Goal: Task Accomplishment & Management: Complete application form

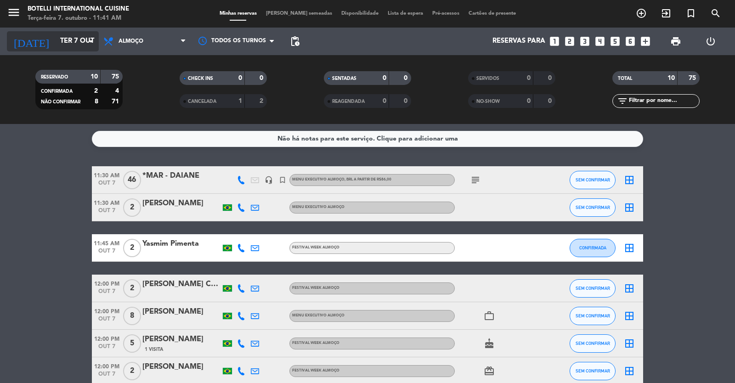
scroll to position [103, 0]
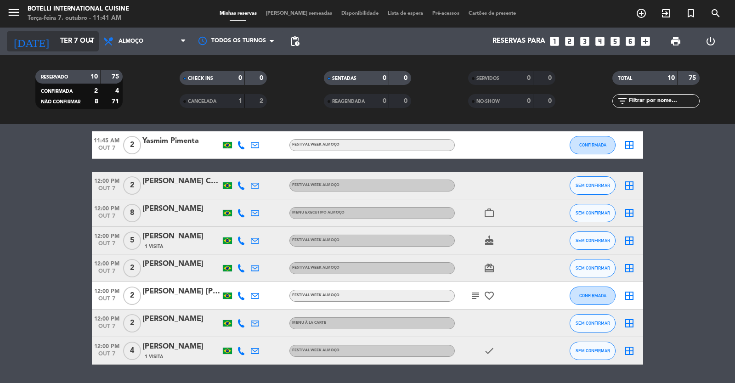
click at [72, 41] on input "Ter 7 out" at bounding box center [100, 41] width 89 height 17
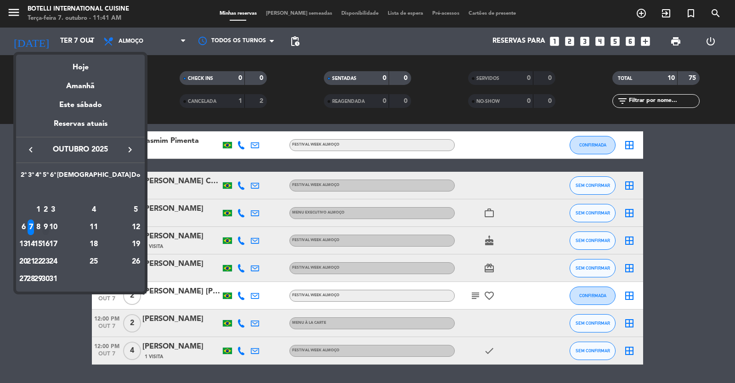
click at [49, 227] on div "9" at bounding box center [45, 228] width 7 height 16
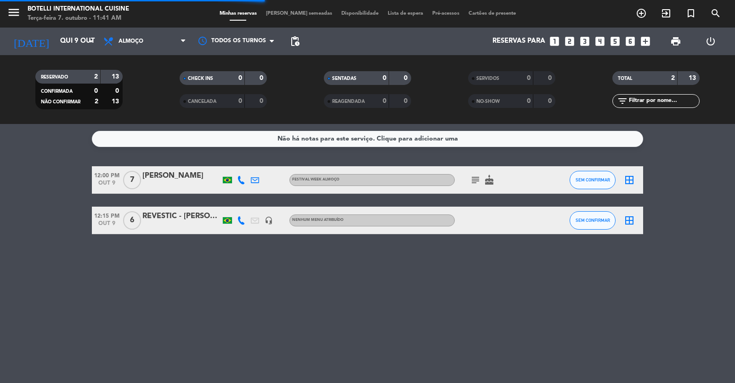
scroll to position [0, 0]
click at [151, 45] on span "Almoço" at bounding box center [145, 41] width 92 height 20
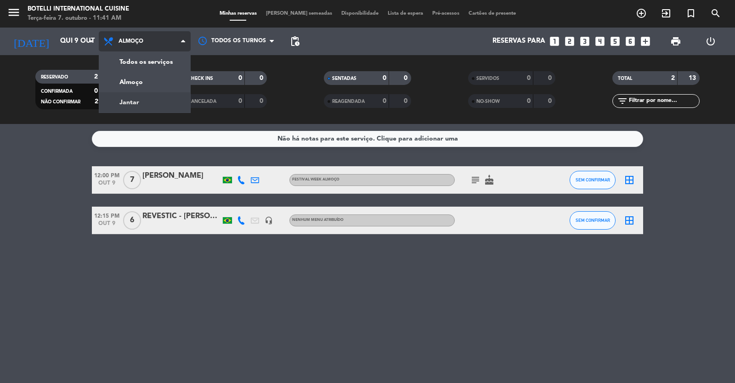
click at [145, 100] on div "menu Botelli International Cuisine Terça-feira 7. outubro - 11:41 AM Minhas res…" at bounding box center [367, 62] width 735 height 124
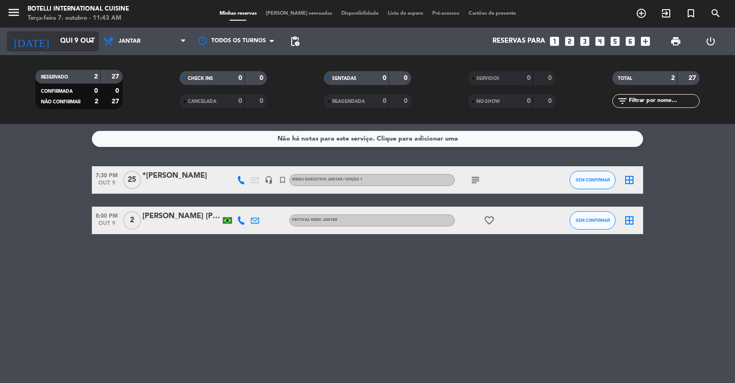
click at [84, 39] on input "Qui 9 out" at bounding box center [100, 41] width 89 height 17
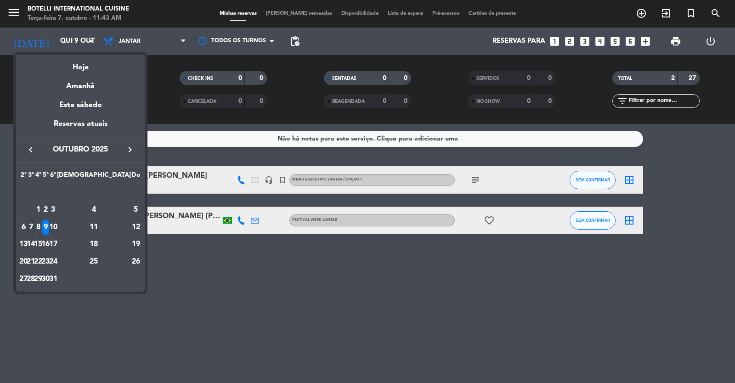
click at [130, 147] on icon "keyboard_arrow_right" at bounding box center [129, 149] width 11 height 11
click at [113, 211] on div "8" at bounding box center [94, 210] width 67 height 16
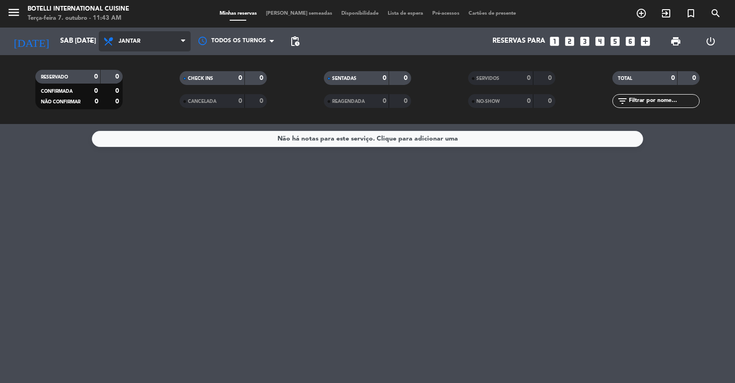
click at [152, 38] on span "Jantar" at bounding box center [145, 41] width 92 height 20
click at [142, 85] on div "menu Botelli International Cuisine Terça-feira 7. outubro - 11:43 AM Minhas res…" at bounding box center [367, 62] width 735 height 124
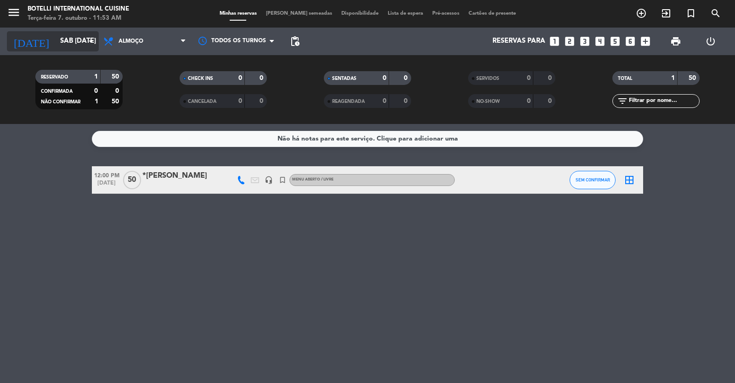
click at [81, 41] on input "Sáb [DATE]" at bounding box center [100, 41] width 89 height 17
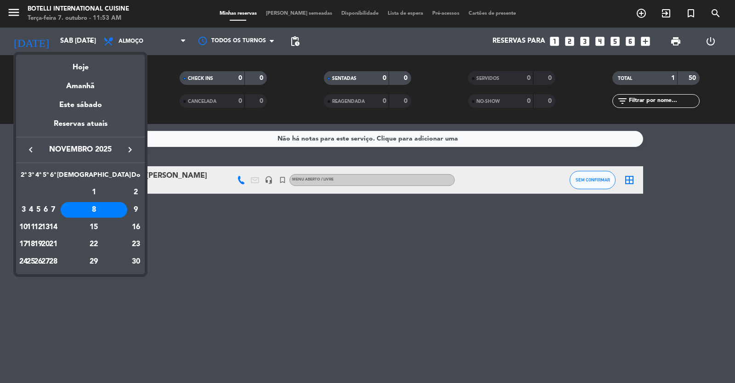
click at [32, 151] on icon "keyboard_arrow_left" at bounding box center [30, 149] width 11 height 11
click at [49, 225] on div "9" at bounding box center [45, 228] width 7 height 16
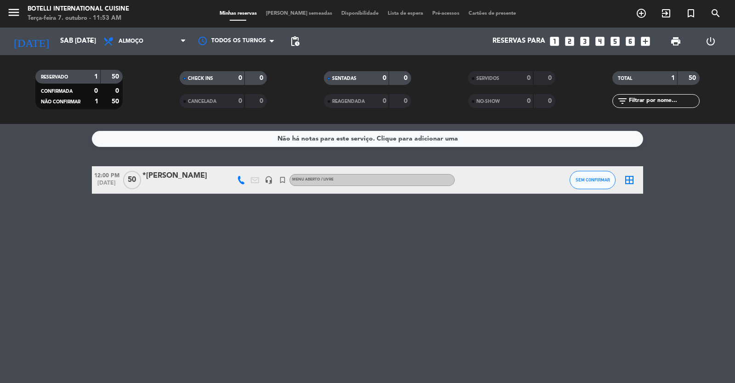
type input "Qui 9 out"
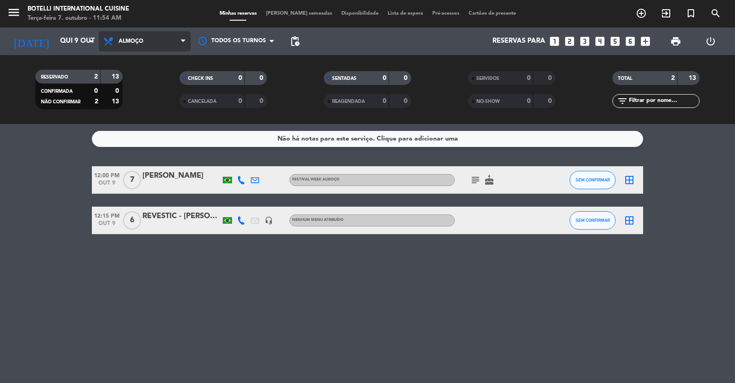
click at [153, 39] on span "Almoço" at bounding box center [145, 41] width 92 height 20
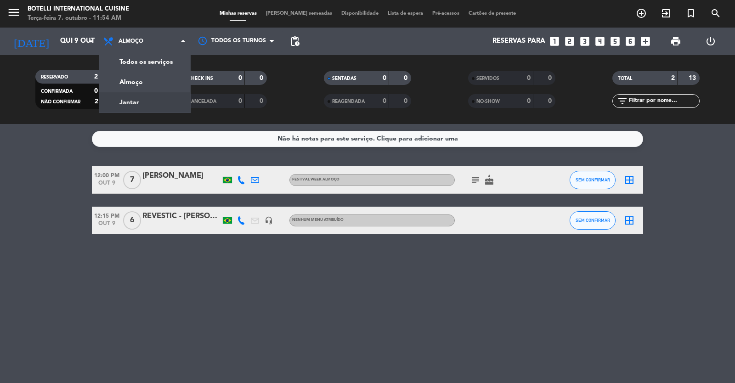
click at [152, 102] on div "menu Botelli International Cuisine Terça-feira 7. outubro - 11:54 AM Minhas res…" at bounding box center [367, 62] width 735 height 124
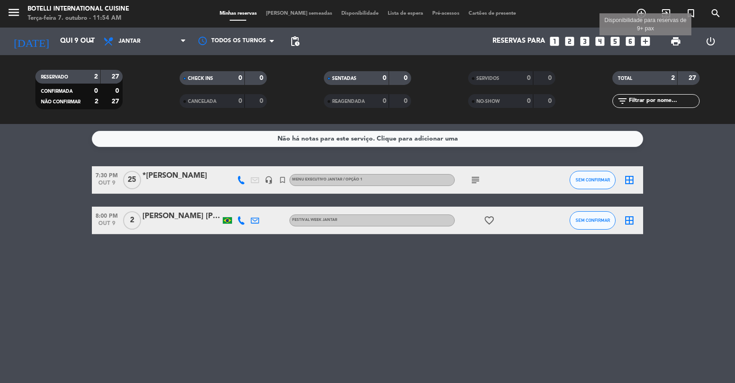
click at [644, 39] on icon "add_box" at bounding box center [645, 41] width 12 height 12
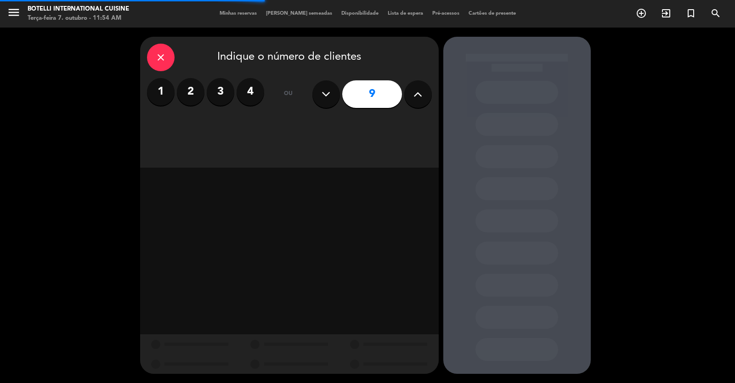
click at [413, 105] on button at bounding box center [418, 94] width 28 height 28
type input "10"
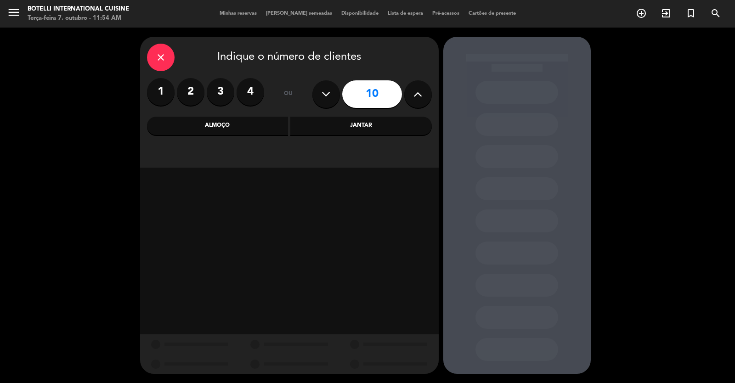
click at [336, 122] on div "Jantar" at bounding box center [360, 126] width 141 height 18
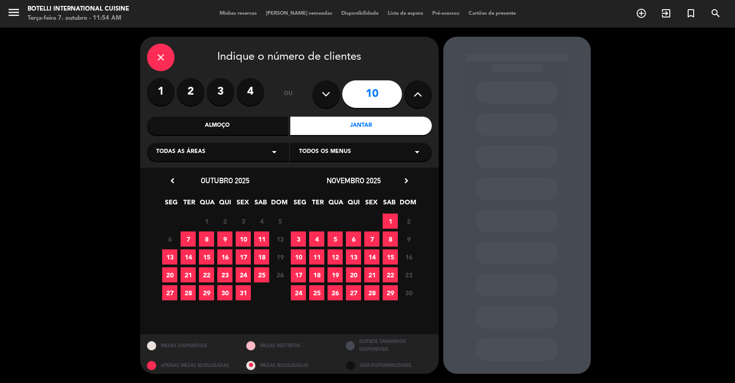
click at [225, 231] on div "6 7 8 9 10 11 12 Fechado" at bounding box center [225, 239] width 129 height 18
click at [225, 240] on span "9" at bounding box center [224, 238] width 15 height 15
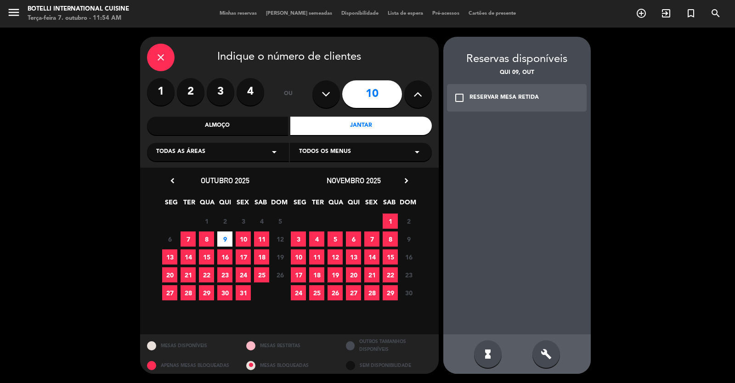
click at [456, 97] on icon "check_box_outline_blank" at bounding box center [459, 97] width 11 height 11
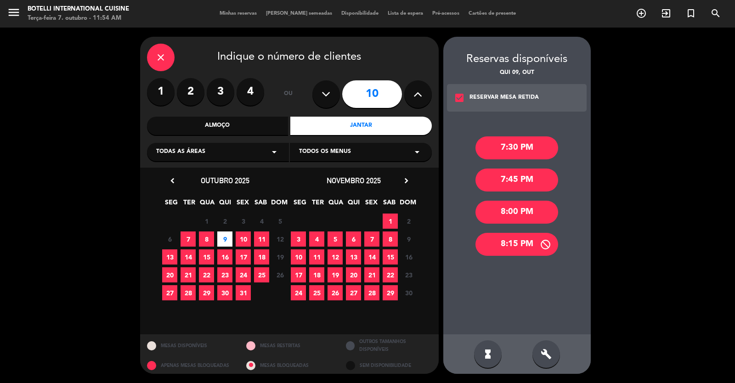
click at [459, 97] on icon "check_box" at bounding box center [459, 97] width 11 height 11
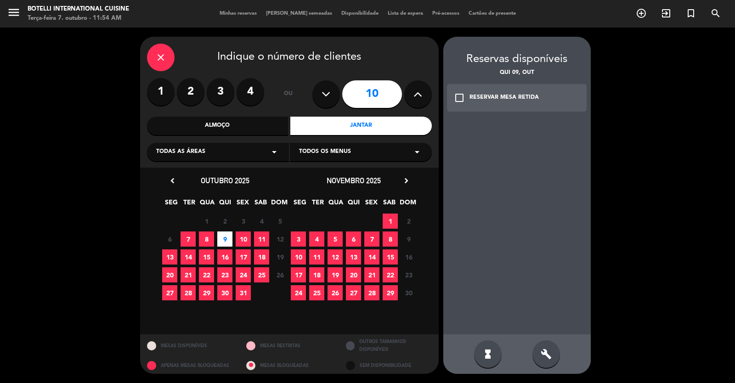
click at [459, 98] on icon "check_box_outline_blank" at bounding box center [459, 97] width 11 height 11
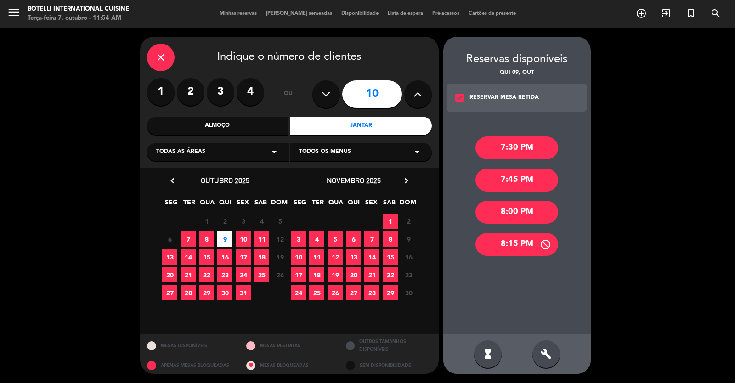
click at [517, 243] on div "8:15 PM" at bounding box center [516, 244] width 83 height 23
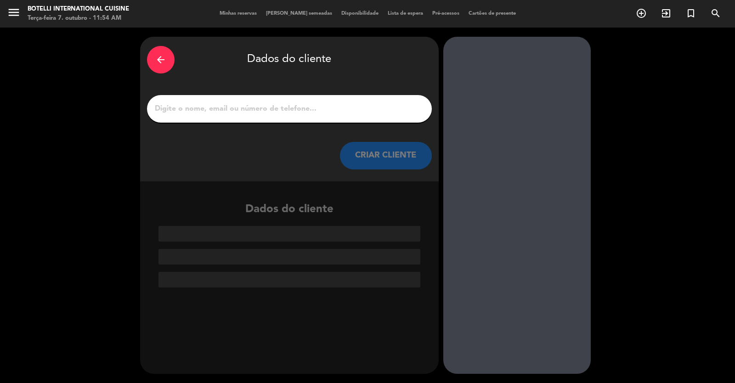
click at [233, 107] on input "1" at bounding box center [289, 108] width 271 height 13
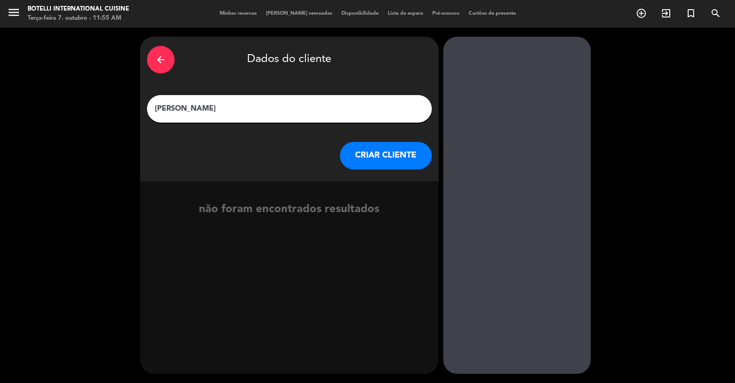
type input "[PERSON_NAME]"
click at [405, 154] on button "CRIAR CLIENTE" at bounding box center [386, 156] width 92 height 28
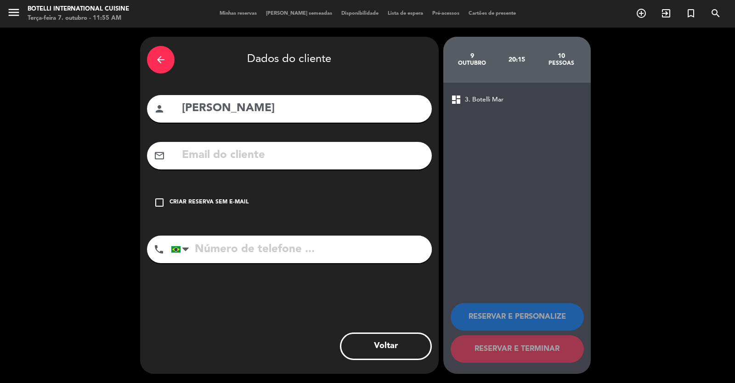
click at [161, 202] on icon "check_box_outline_blank" at bounding box center [159, 202] width 11 height 11
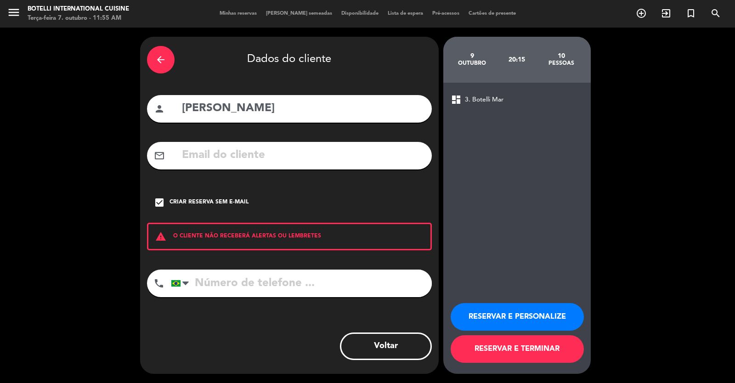
click at [256, 284] on input "tel" at bounding box center [301, 284] width 261 height 28
click at [242, 284] on input "tel" at bounding box center [301, 284] width 261 height 28
type input "62981114443"
click at [516, 347] on button "RESERVAR E TERMINAR" at bounding box center [517, 349] width 133 height 28
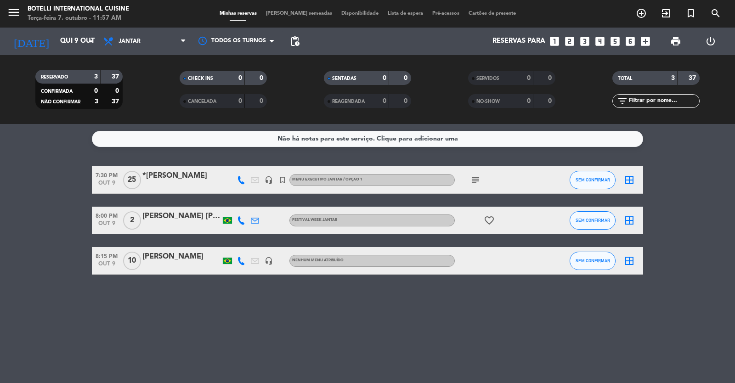
click at [194, 257] on div "[PERSON_NAME]" at bounding box center [181, 257] width 78 height 12
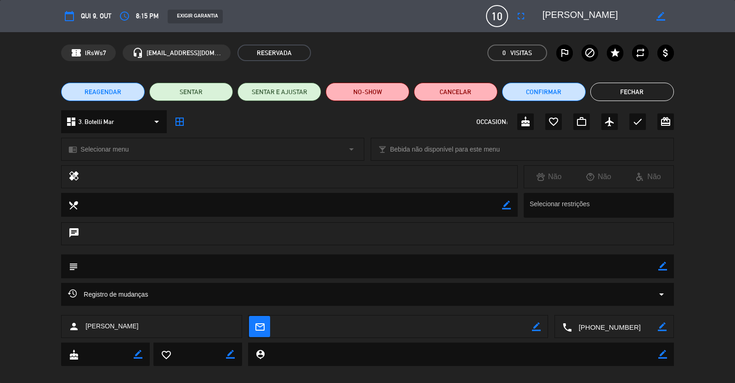
click at [666, 265] on icon "border_color" at bounding box center [662, 266] width 9 height 9
click at [161, 267] on textarea at bounding box center [368, 265] width 580 height 23
type textarea "TAXA PAGA !!!!!!!!"
click at [540, 92] on button "Confirmar" at bounding box center [544, 92] width 84 height 18
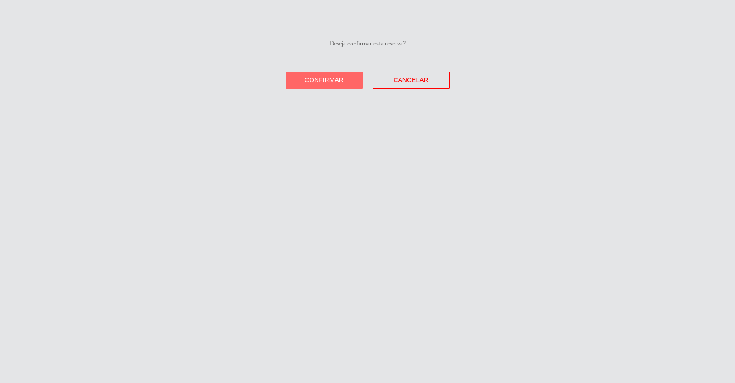
click at [336, 83] on span "Confirmar" at bounding box center [323, 79] width 39 height 7
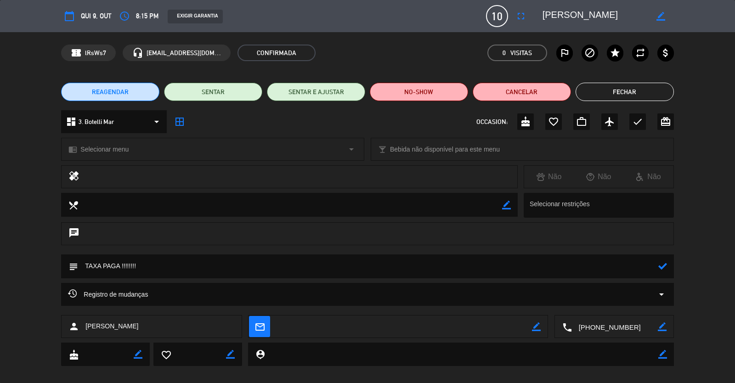
click at [644, 90] on button "Fechar" at bounding box center [624, 92] width 98 height 18
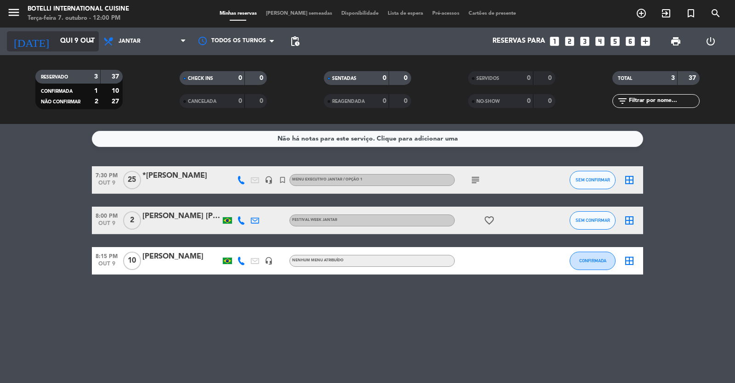
click at [66, 39] on input "Qui 9 out" at bounding box center [100, 41] width 89 height 17
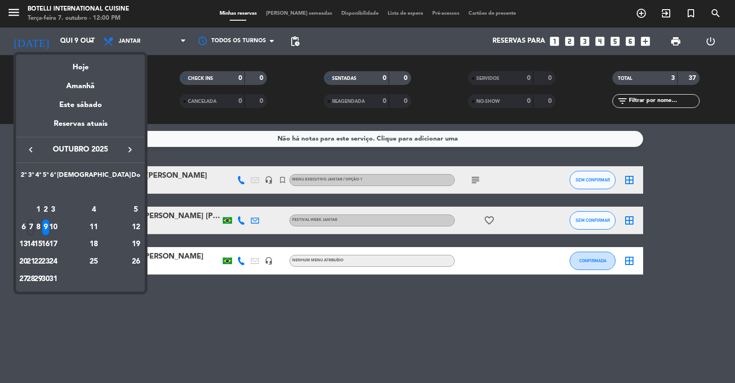
click at [131, 150] on icon "keyboard_arrow_right" at bounding box center [129, 149] width 11 height 11
click at [117, 209] on div "8" at bounding box center [94, 210] width 67 height 16
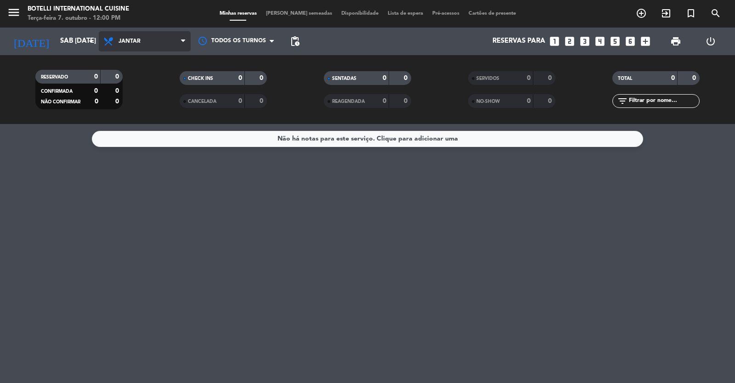
click at [143, 35] on span "Jantar" at bounding box center [145, 41] width 92 height 20
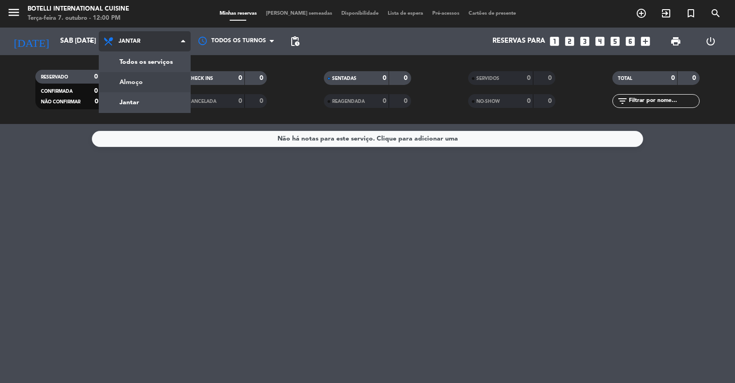
click at [146, 86] on div "menu Botelli International Cuisine Terça-feira 7. outubro - 12:00 PM Minhas res…" at bounding box center [367, 62] width 735 height 124
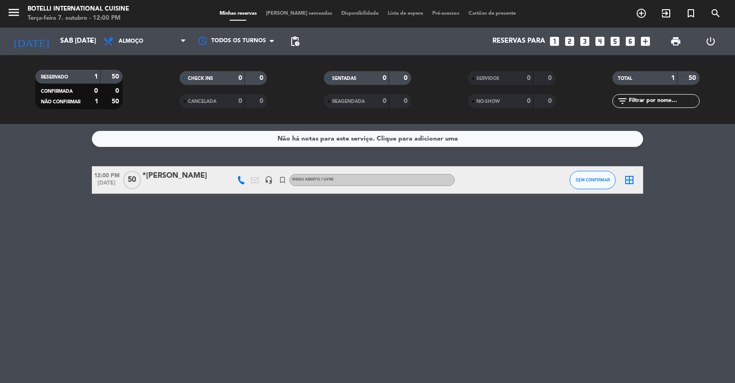
click at [305, 179] on span "MENU ABERTO / LIVRE" at bounding box center [312, 180] width 41 height 4
click at [204, 250] on div "Não há notas para este serviço. Clique para adicionar uma 12:00 PM [DATE] *MAR …" at bounding box center [367, 253] width 735 height 259
click at [66, 43] on input "Sáb [DATE]" at bounding box center [100, 41] width 89 height 17
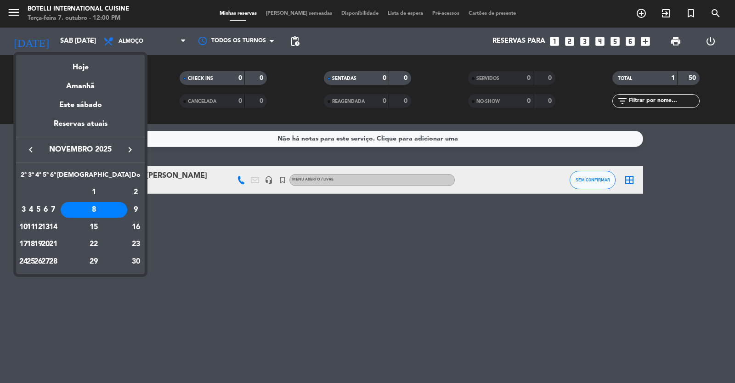
click at [27, 152] on icon "keyboard_arrow_left" at bounding box center [30, 149] width 11 height 11
click at [49, 231] on div "9" at bounding box center [45, 228] width 7 height 16
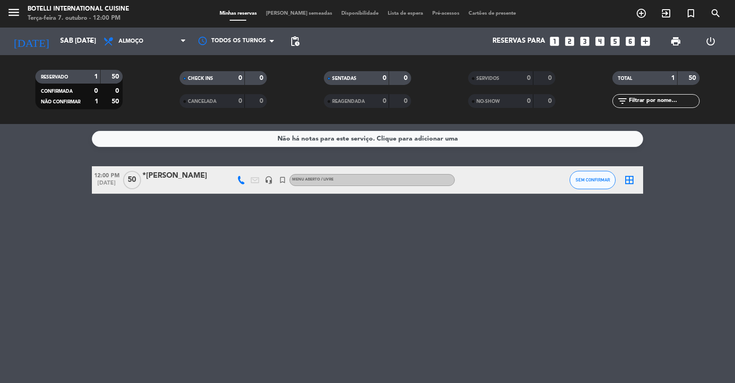
type input "Qui 9 out"
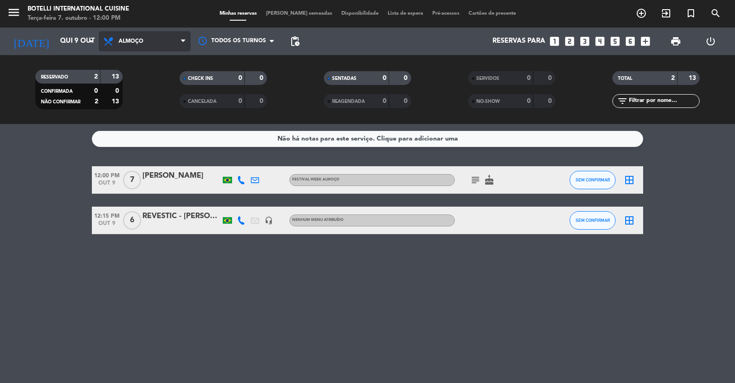
click at [157, 46] on span "Almoço" at bounding box center [145, 41] width 92 height 20
click at [153, 98] on div "menu Botelli International Cuisine Terça-feira 7. outubro - 12:00 PM Minhas res…" at bounding box center [367, 62] width 735 height 124
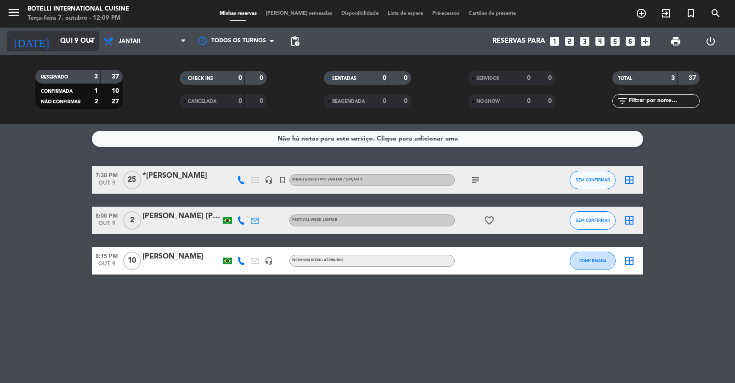
click at [77, 46] on input "Qui 9 out" at bounding box center [100, 41] width 89 height 17
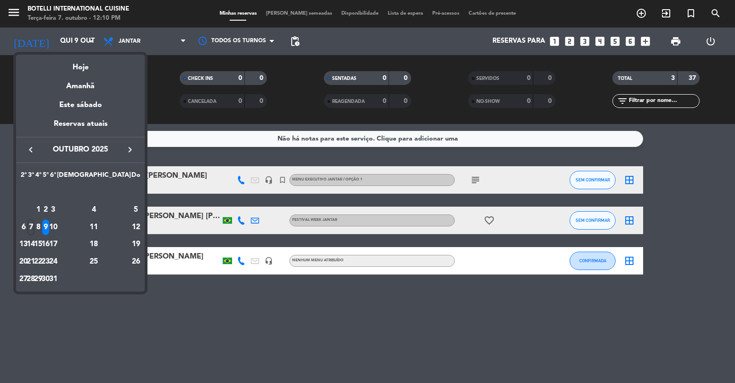
click at [49, 231] on div "9" at bounding box center [45, 228] width 7 height 16
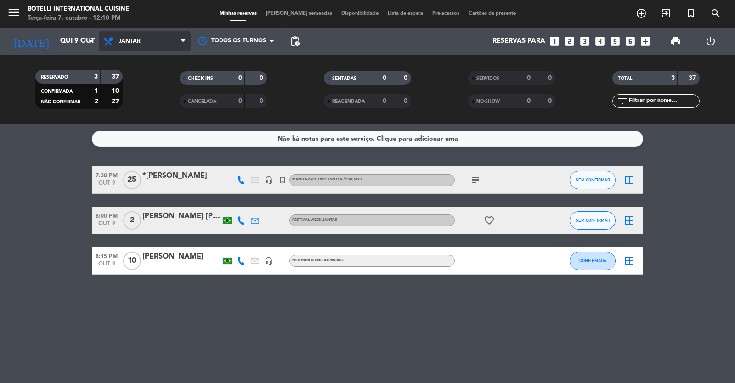
click at [152, 42] on span "Jantar" at bounding box center [145, 41] width 92 height 20
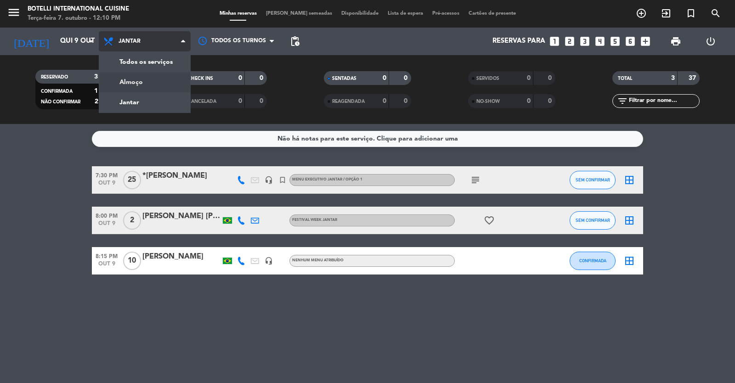
click at [151, 81] on div "menu Botelli International Cuisine Terça-feira 7. outubro - 12:10 PM Minhas res…" at bounding box center [367, 62] width 735 height 124
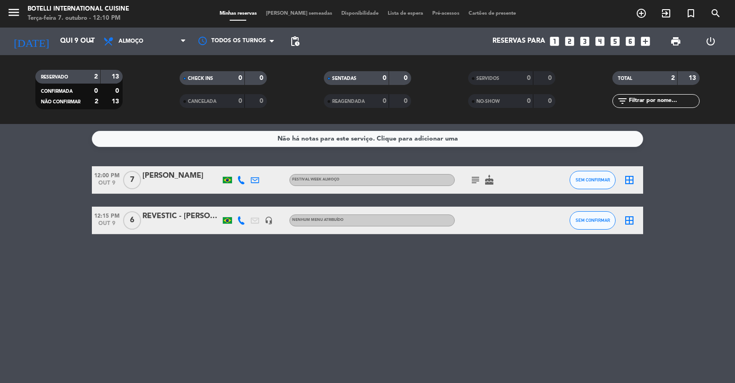
drag, startPoint x: 217, startPoint y: 309, endPoint x: 222, endPoint y: 305, distance: 6.0
click at [220, 306] on div "Não há notas para este serviço. Clique para adicionar uma 12:00 PM out 9 7 [PER…" at bounding box center [367, 253] width 735 height 259
click at [649, 41] on icon "add_box" at bounding box center [645, 41] width 12 height 12
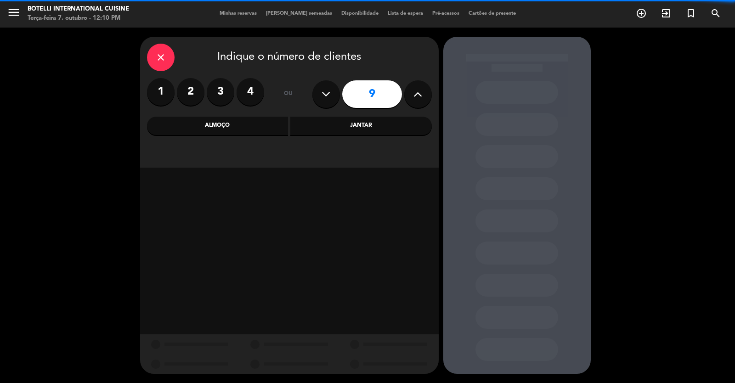
click at [415, 98] on icon at bounding box center [417, 94] width 9 height 14
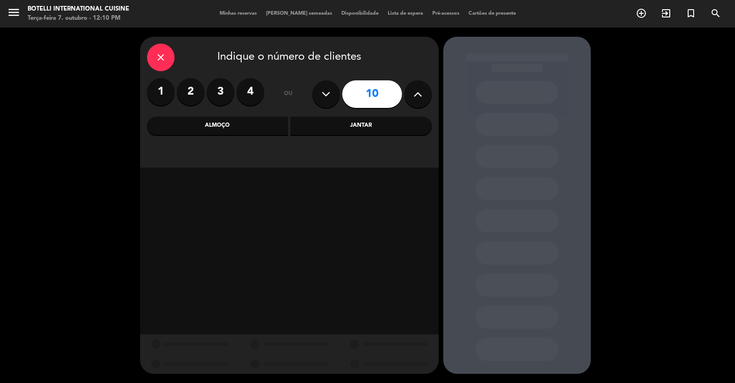
click at [415, 98] on icon at bounding box center [417, 94] width 9 height 14
type input "12"
click at [227, 118] on div "Almoço" at bounding box center [217, 126] width 141 height 18
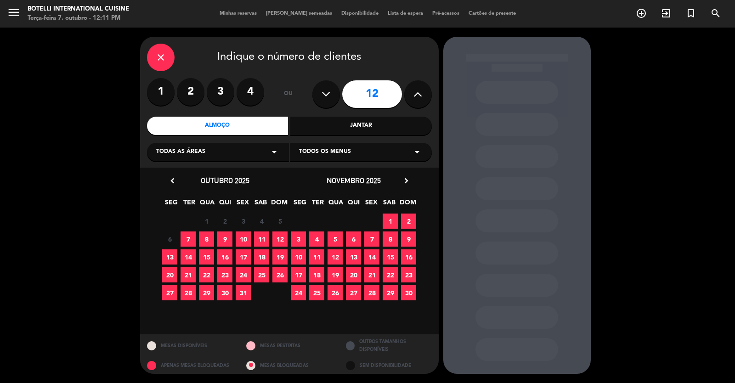
click at [162, 56] on icon "close" at bounding box center [160, 57] width 11 height 11
